Goal: Information Seeking & Learning: Learn about a topic

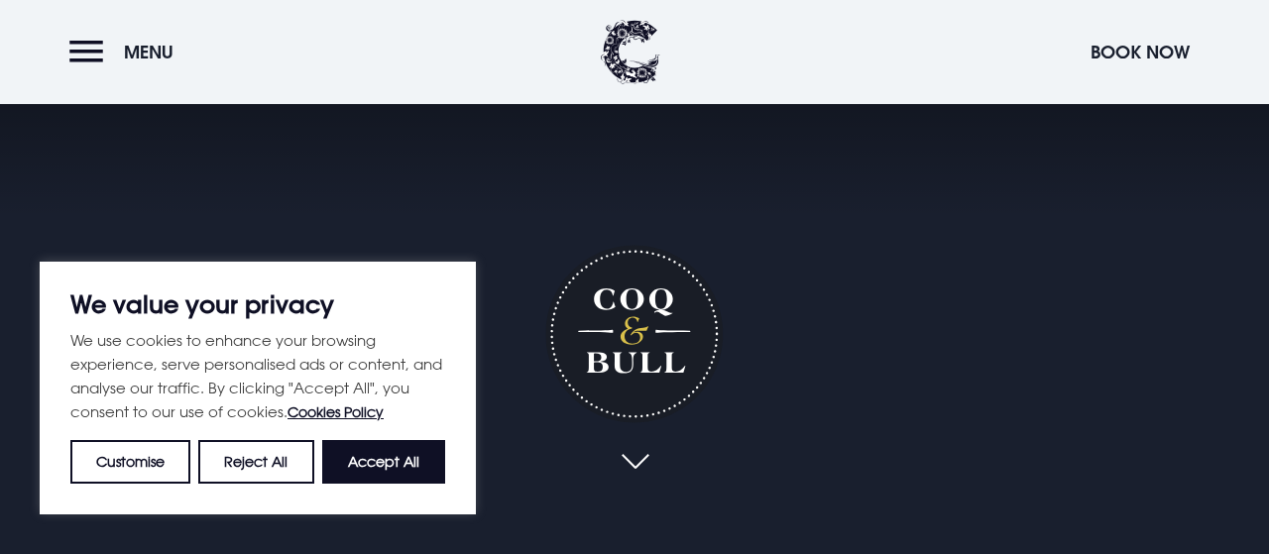
click at [374, 449] on button "Accept All" at bounding box center [383, 462] width 123 height 44
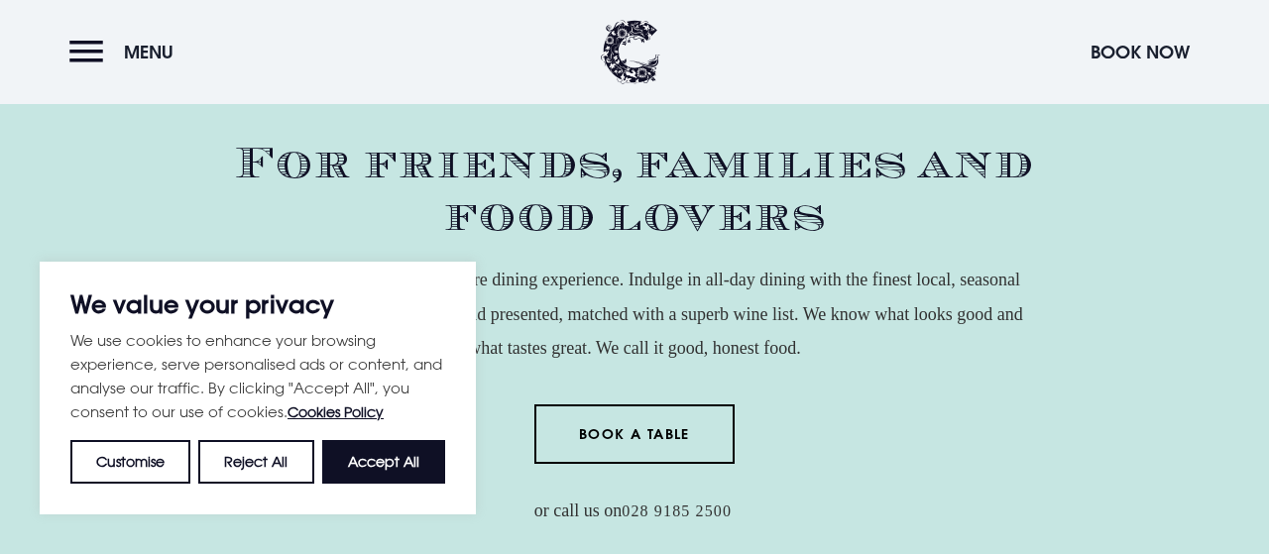
checkbox input "true"
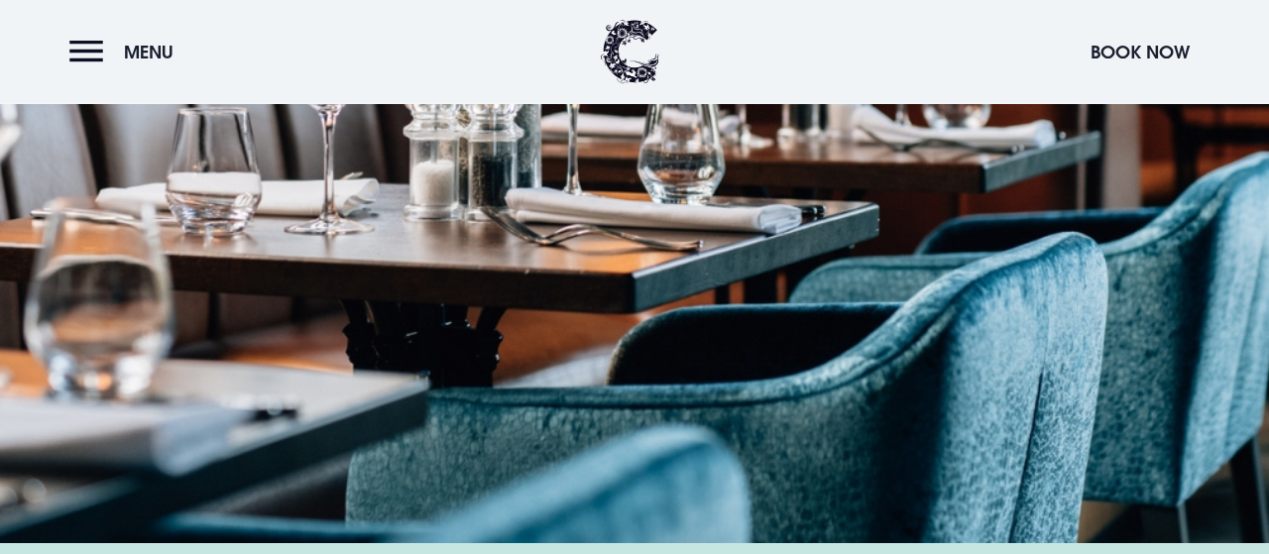
scroll to position [2578, 0]
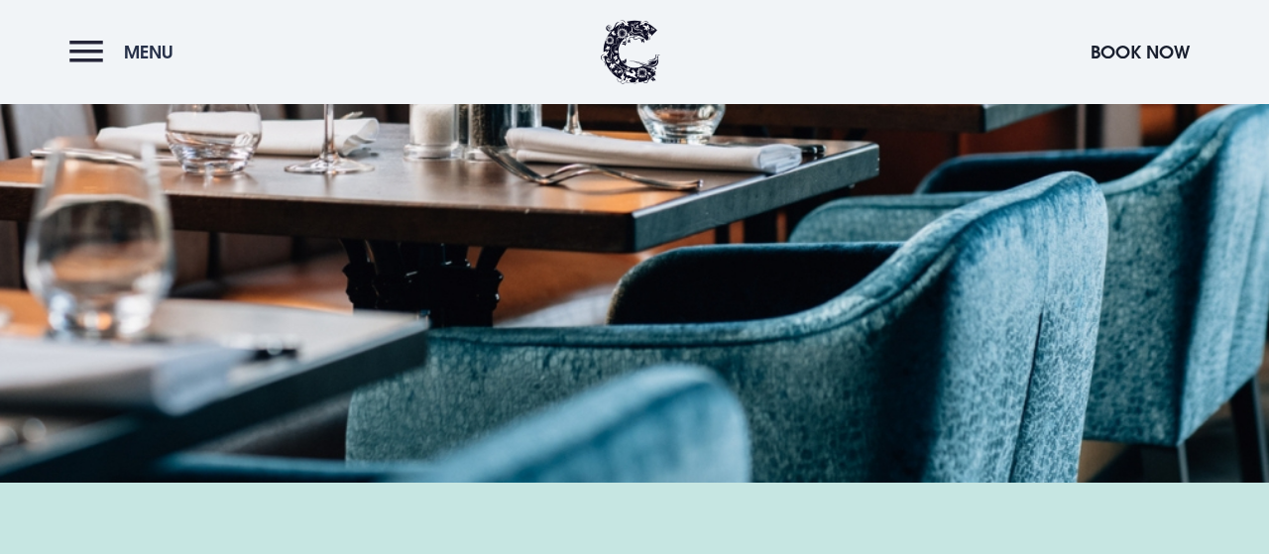
click at [150, 59] on span "Menu" at bounding box center [149, 52] width 50 height 23
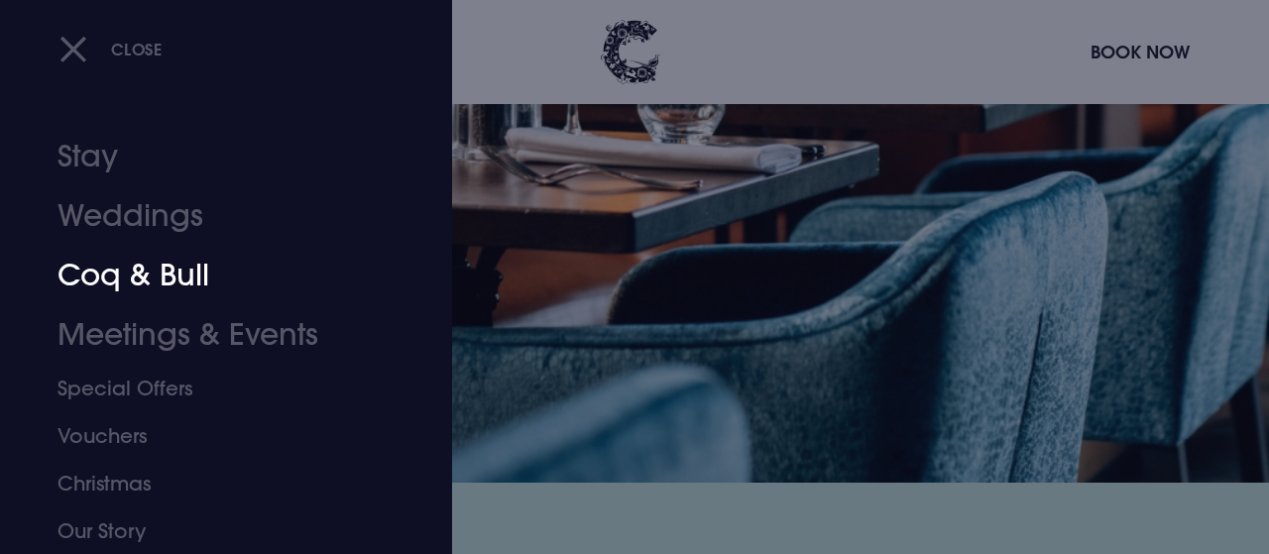
click at [154, 276] on link "Coq & Bull" at bounding box center [213, 275] width 310 height 59
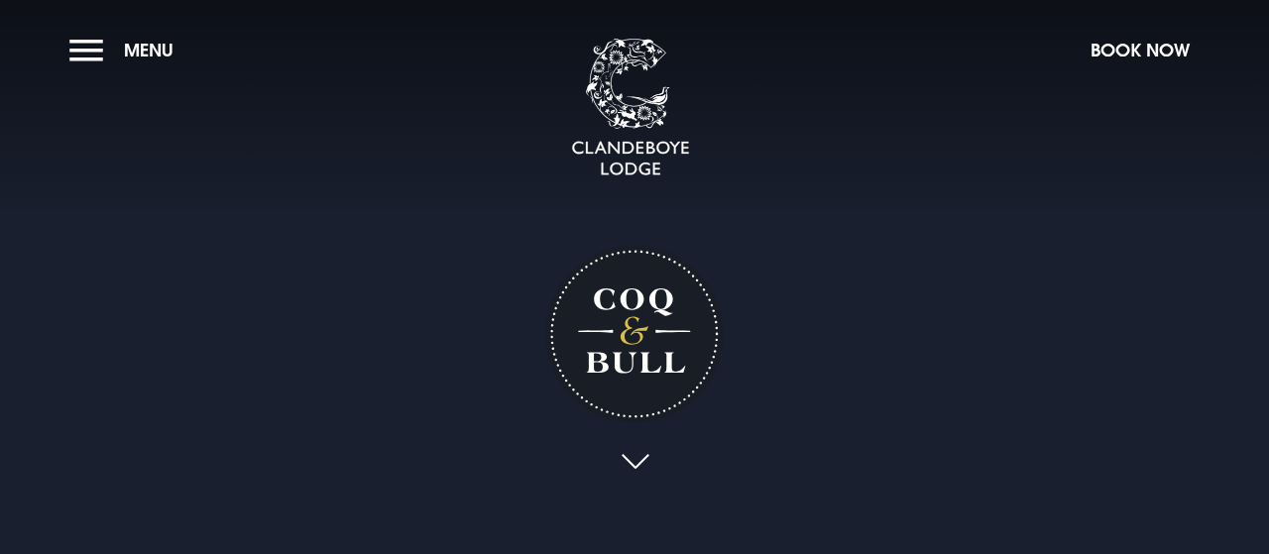
checkbox input "true"
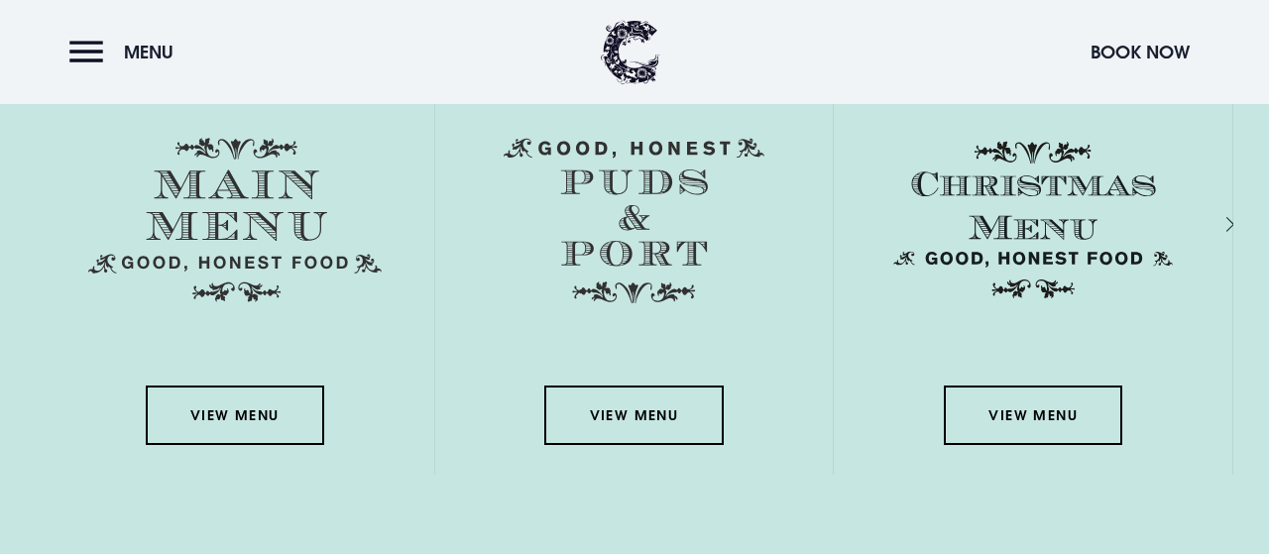
scroll to position [3197, 0]
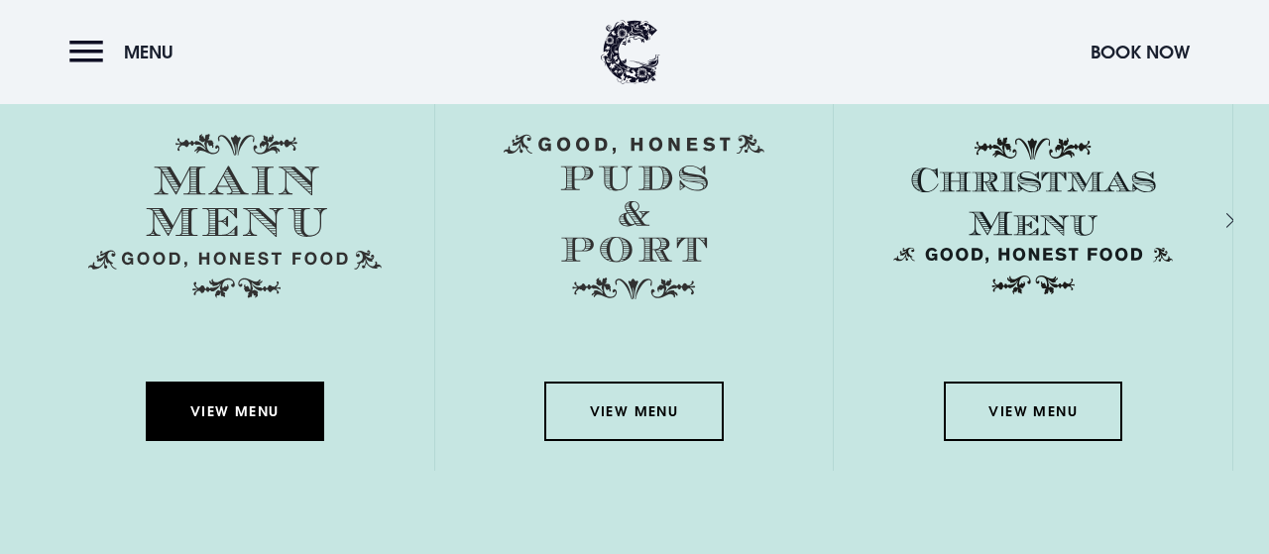
click at [241, 415] on link "View Menu" at bounding box center [235, 411] width 178 height 59
